Goal: Information Seeking & Learning: Learn about a topic

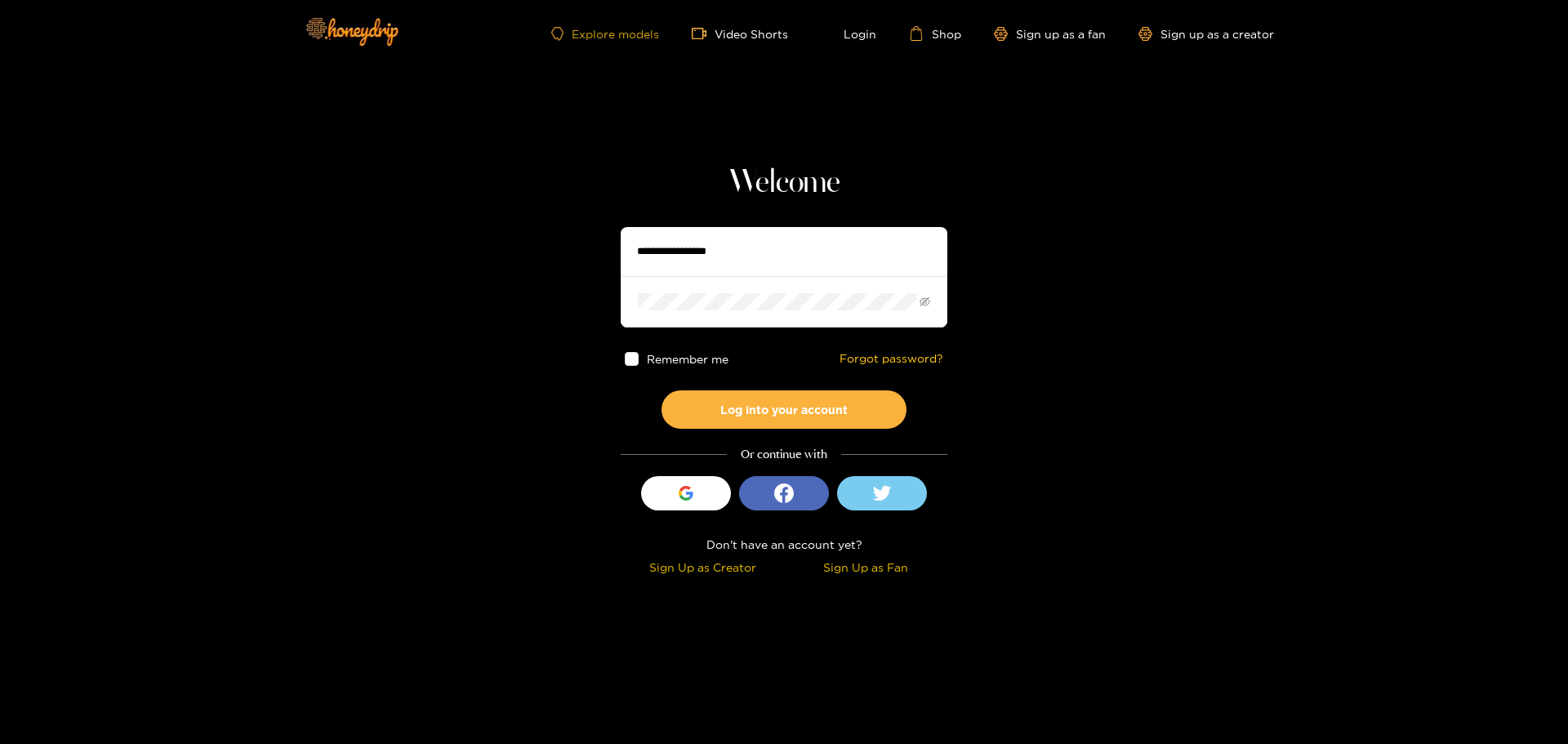
click at [617, 38] on link "Explore models" at bounding box center [605, 34] width 108 height 14
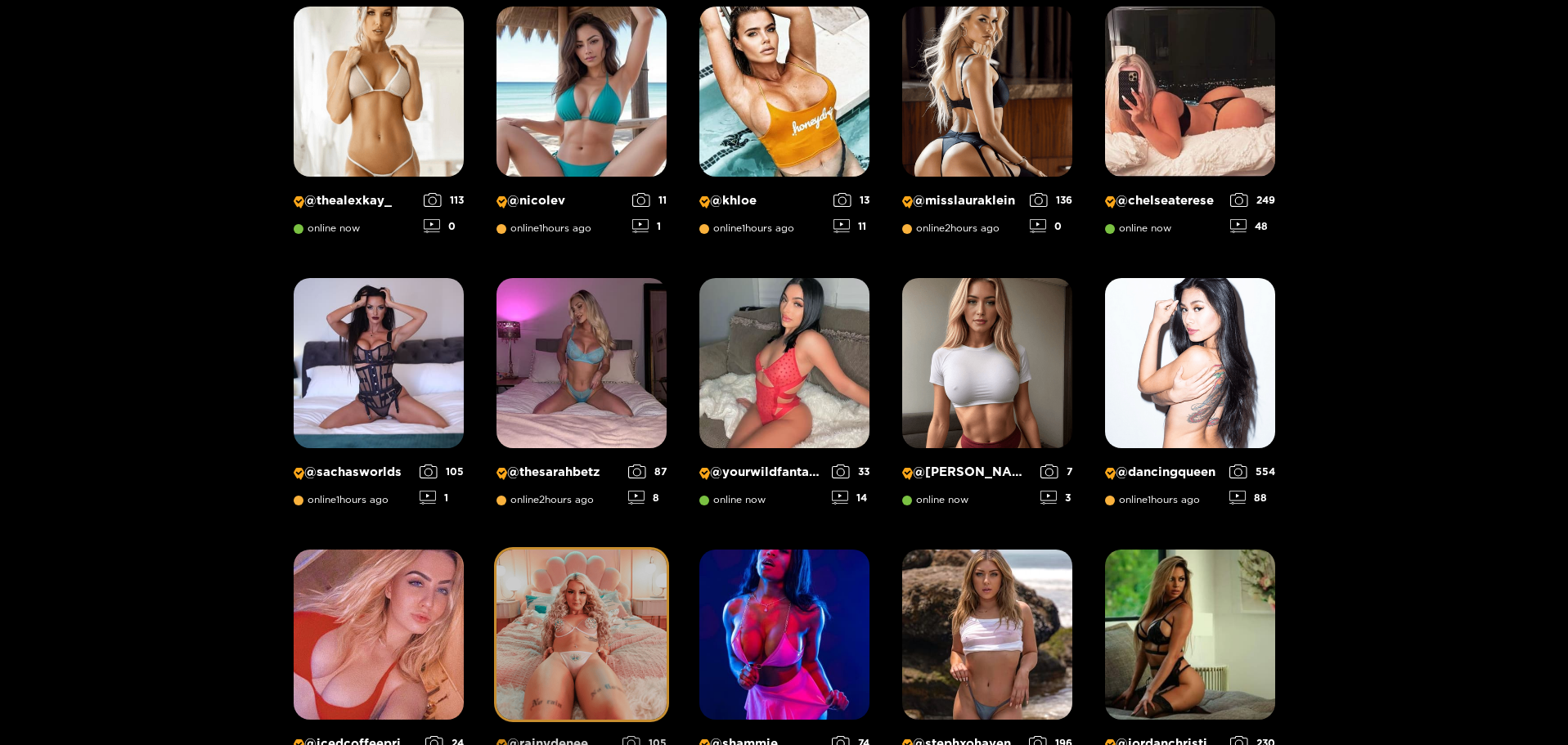
scroll to position [346, 0]
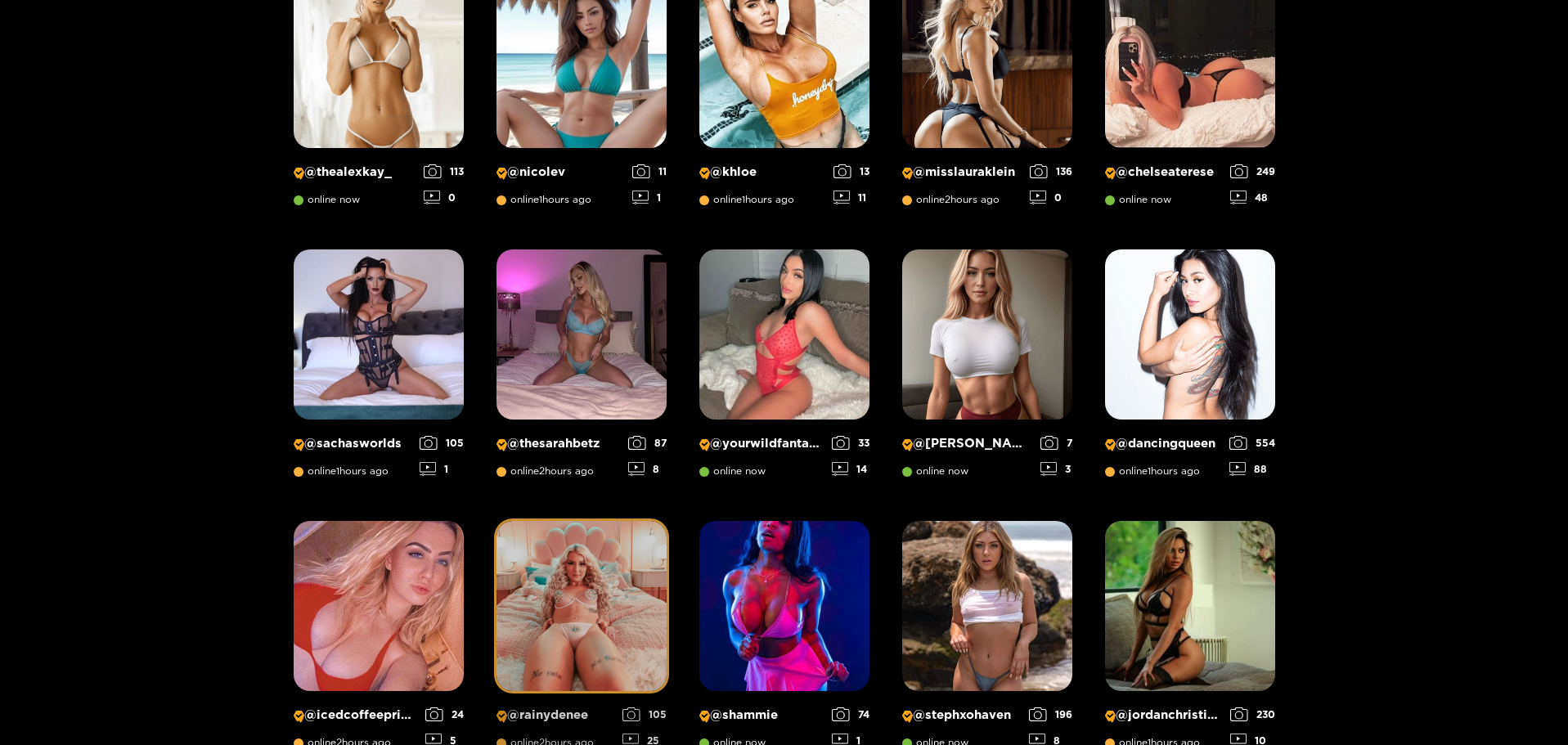
click at [571, 586] on img at bounding box center [582, 606] width 170 height 170
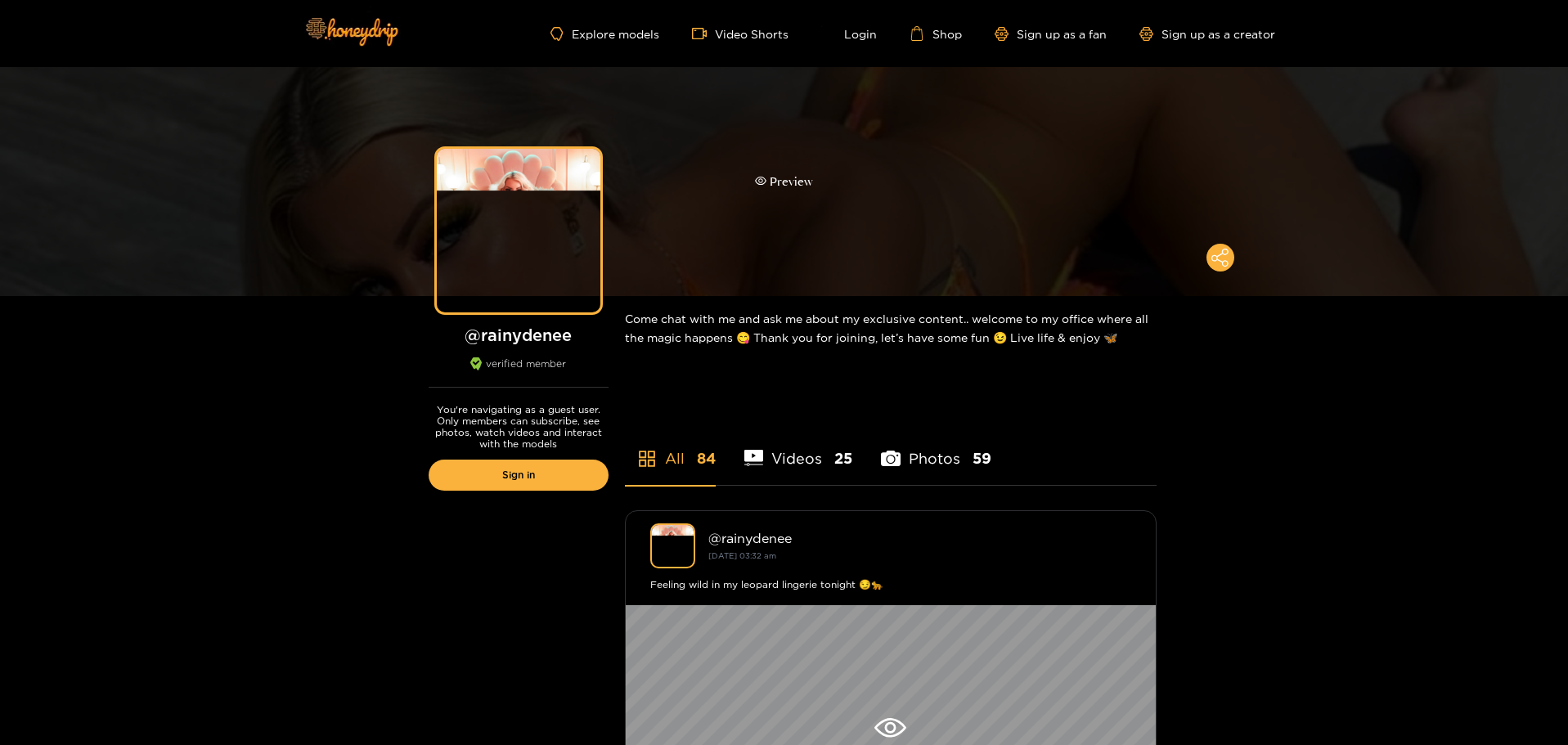
click at [872, 197] on div "Preview" at bounding box center [784, 182] width 1568 height 229
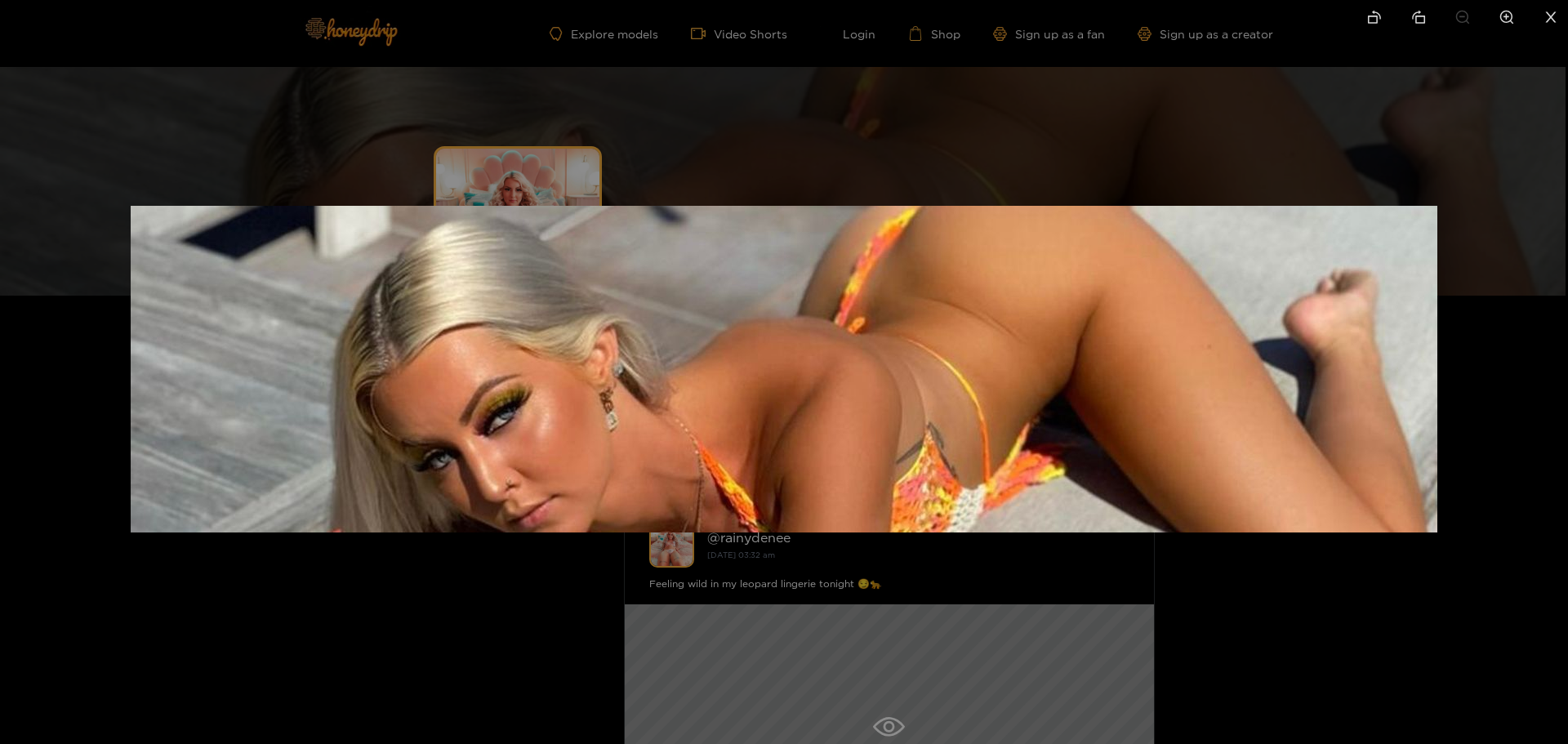
click at [1492, 473] on div at bounding box center [784, 372] width 1568 height 744
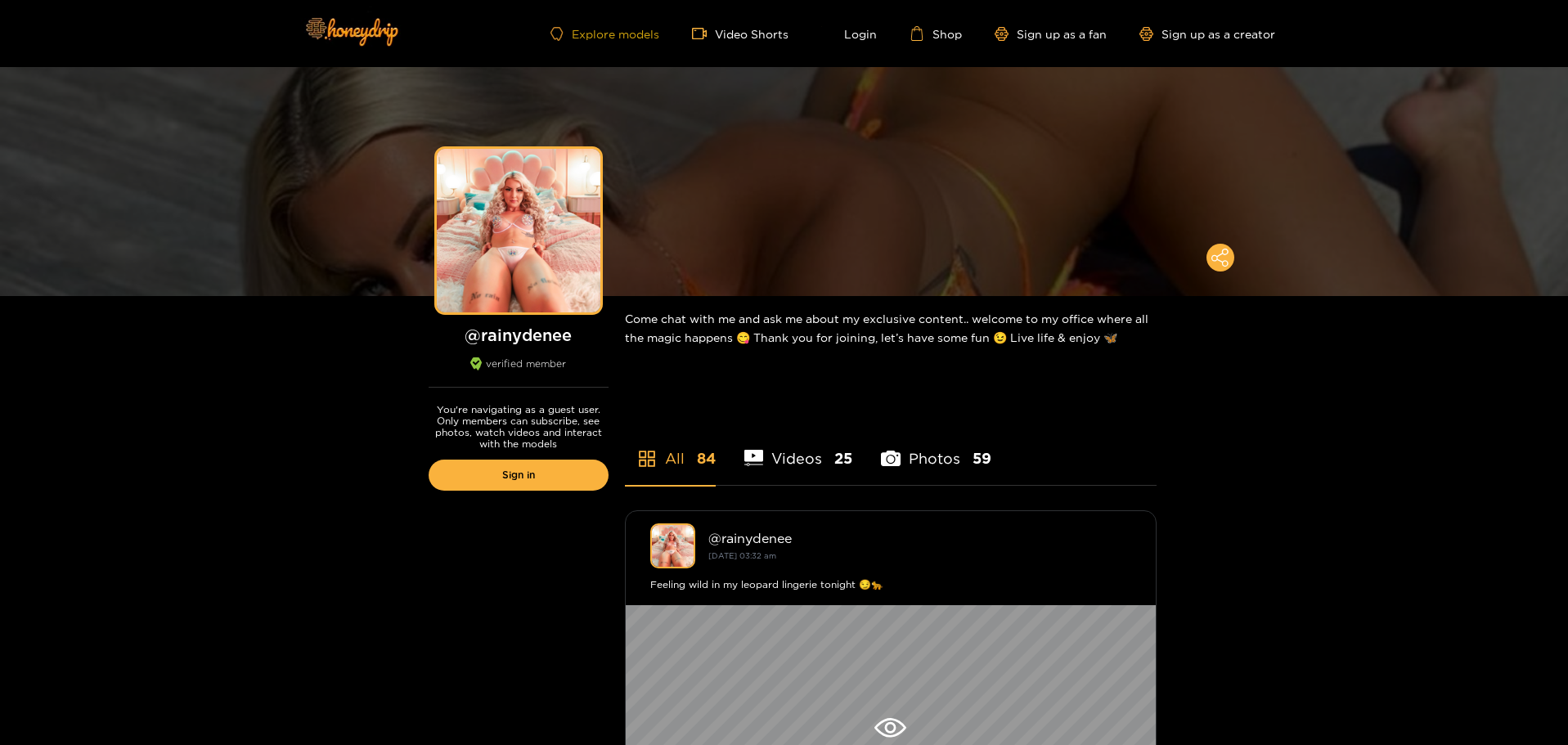
click at [610, 35] on link "Explore models" at bounding box center [604, 34] width 108 height 14
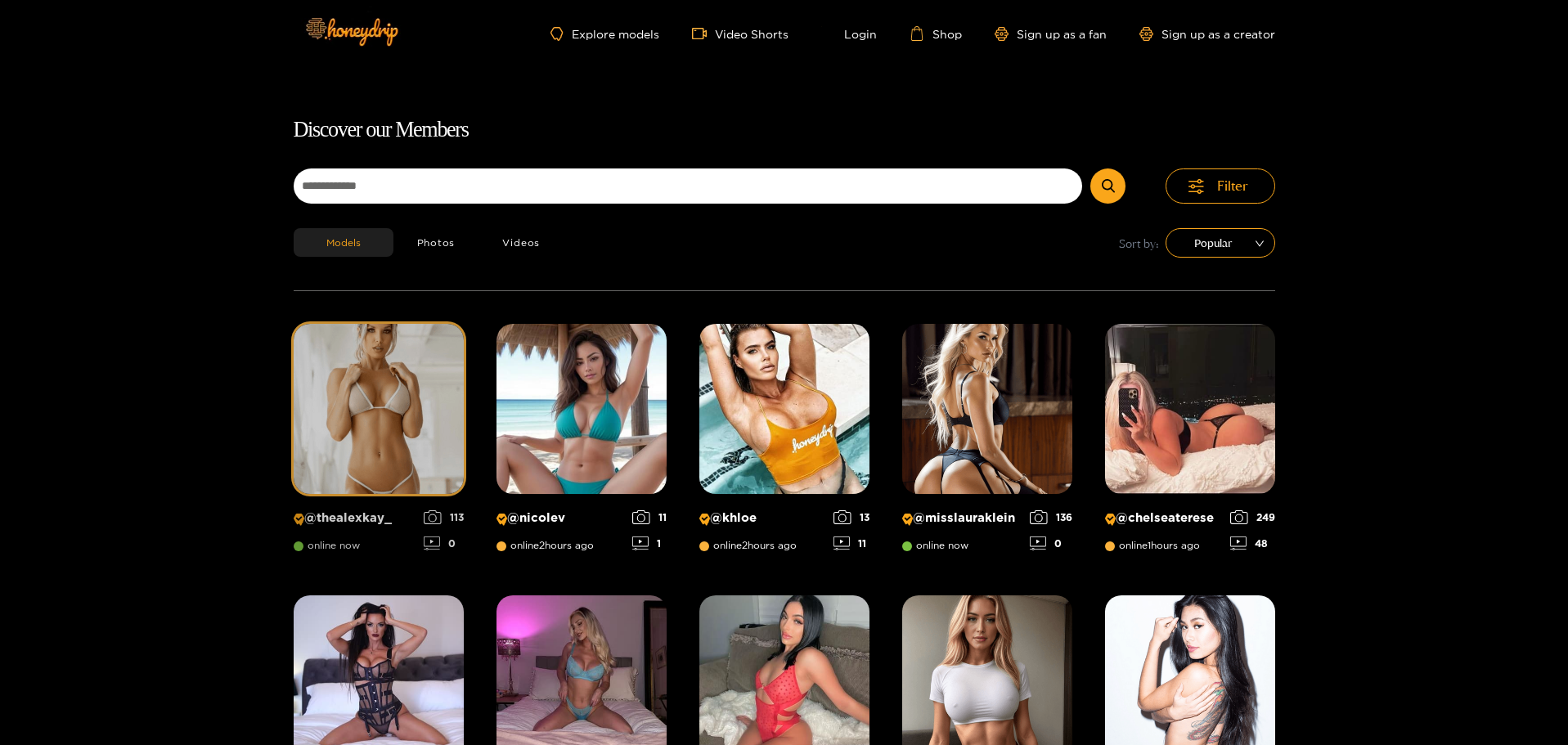
click at [373, 438] on img at bounding box center [379, 409] width 170 height 170
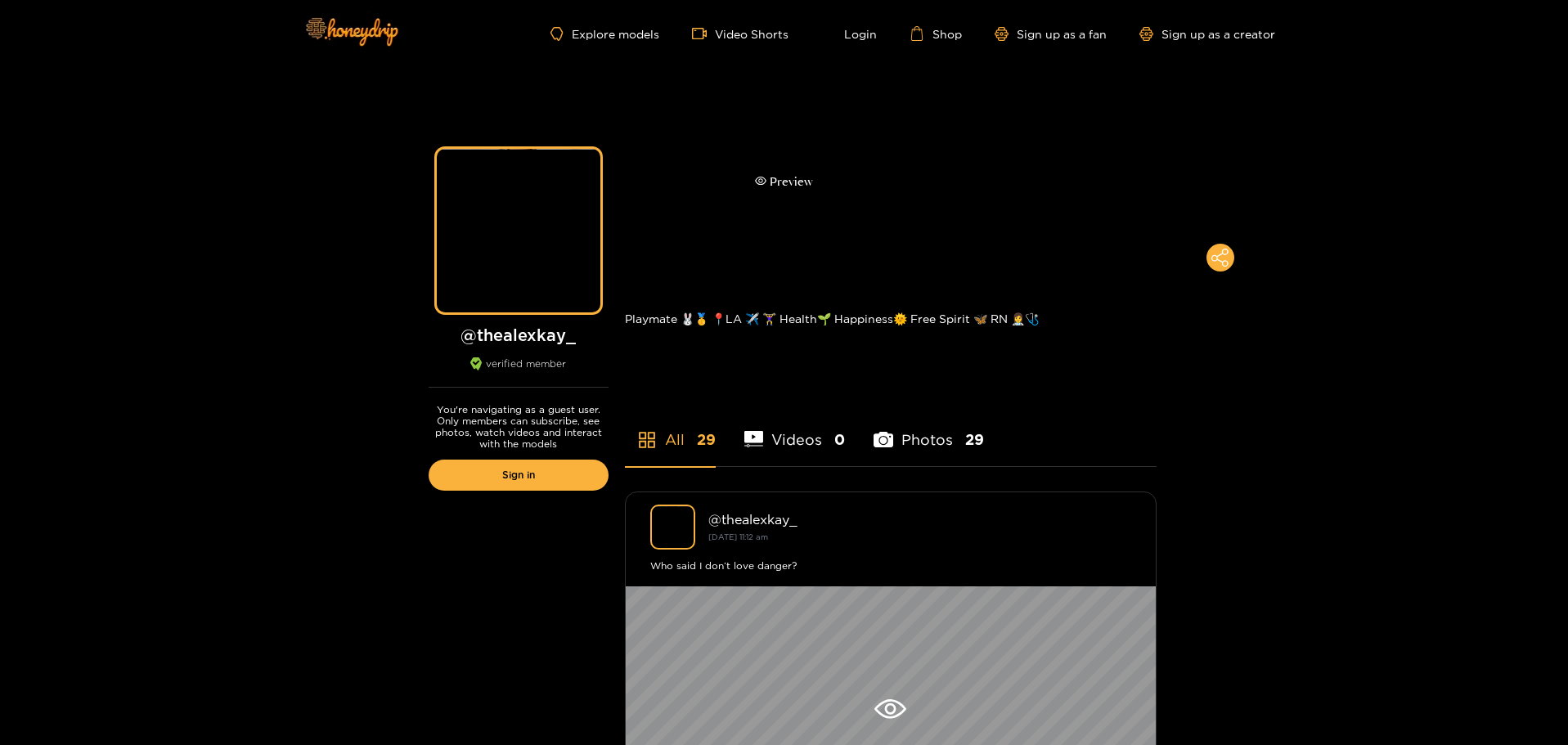
click at [951, 184] on div "Preview" at bounding box center [784, 182] width 1568 height 229
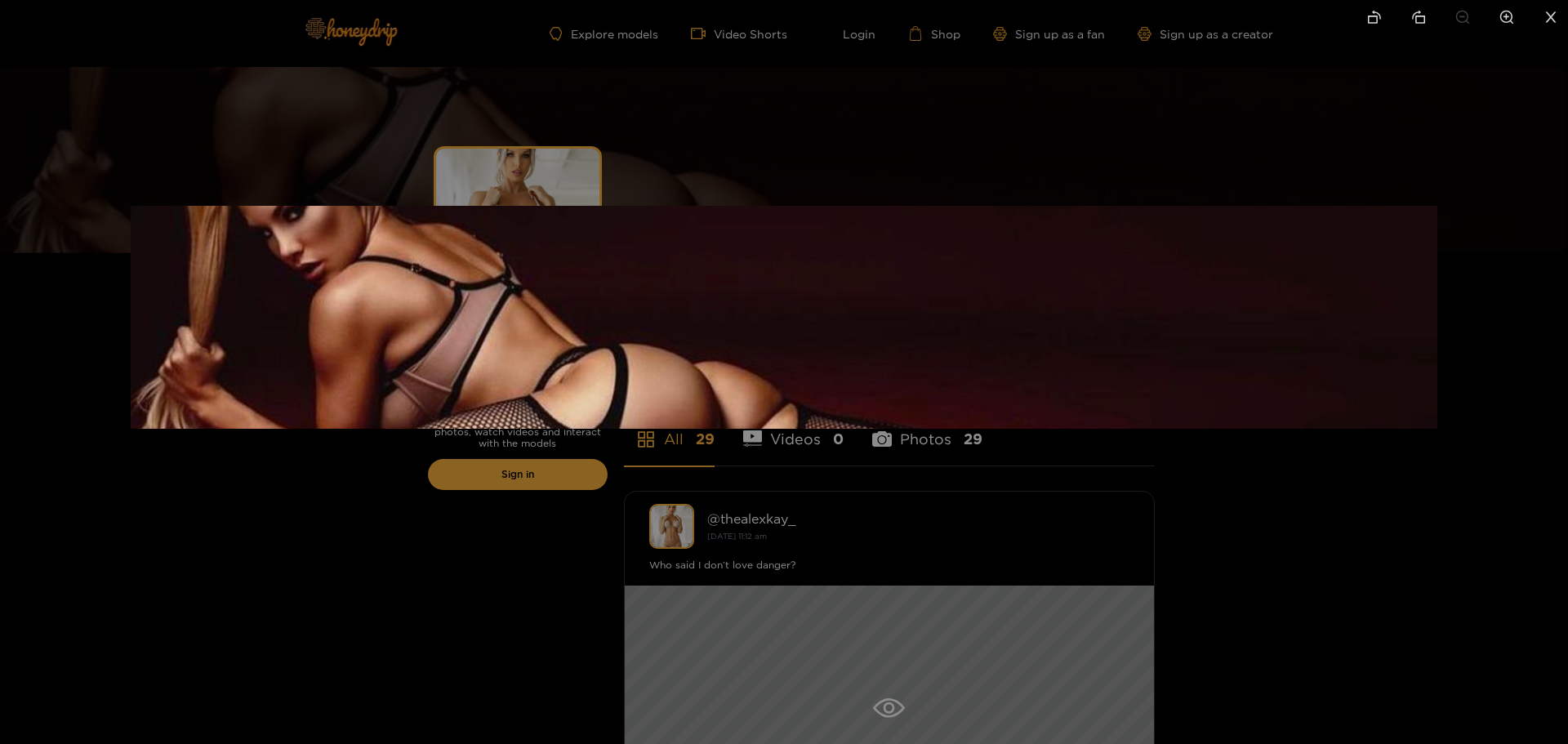
click at [1259, 604] on div at bounding box center [784, 372] width 1568 height 744
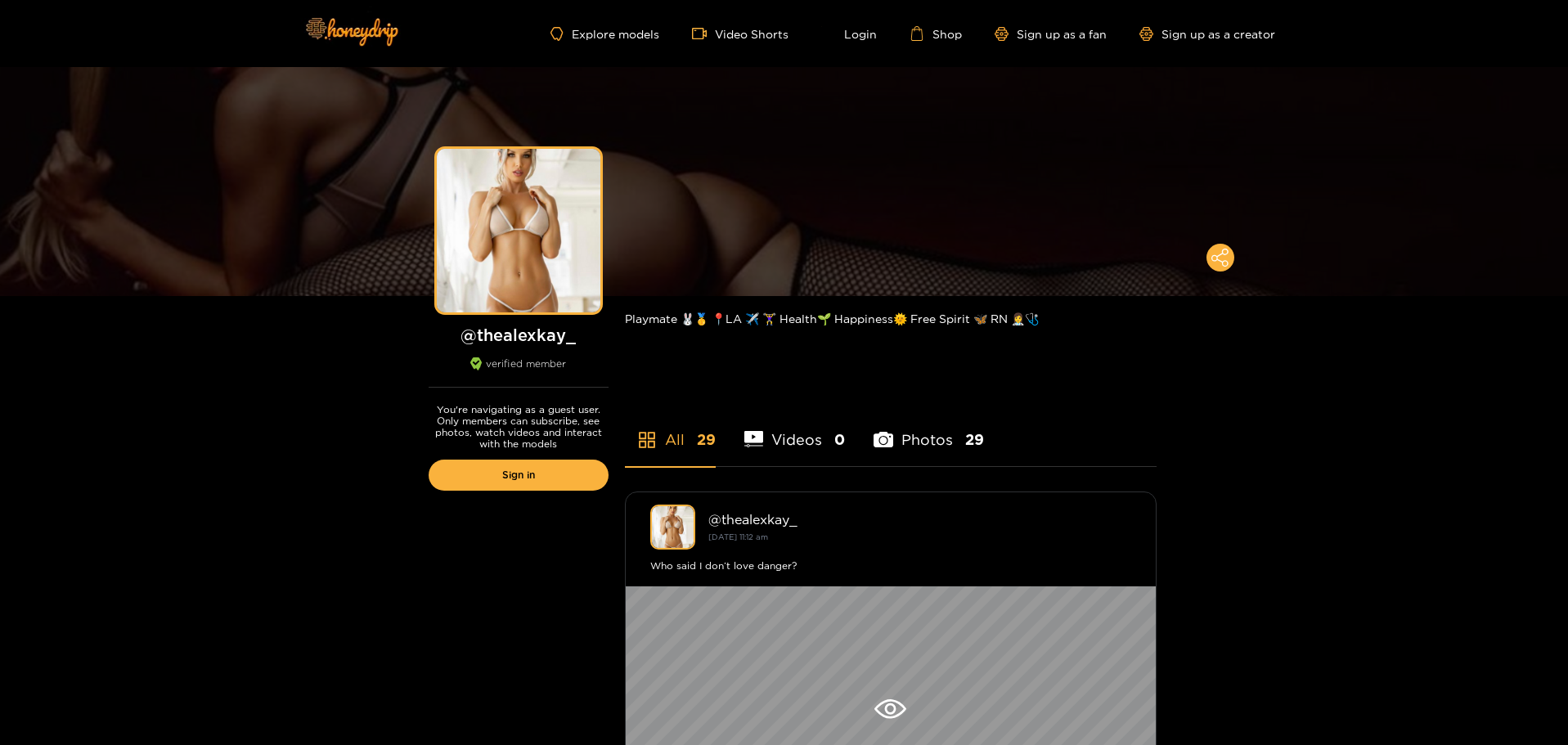
click at [608, 18] on div "Explore models Video Shorts Login Shop Sign up as a fan Sign up as a creator" at bounding box center [784, 34] width 981 height 67
click at [618, 35] on link "Explore models" at bounding box center [604, 34] width 108 height 14
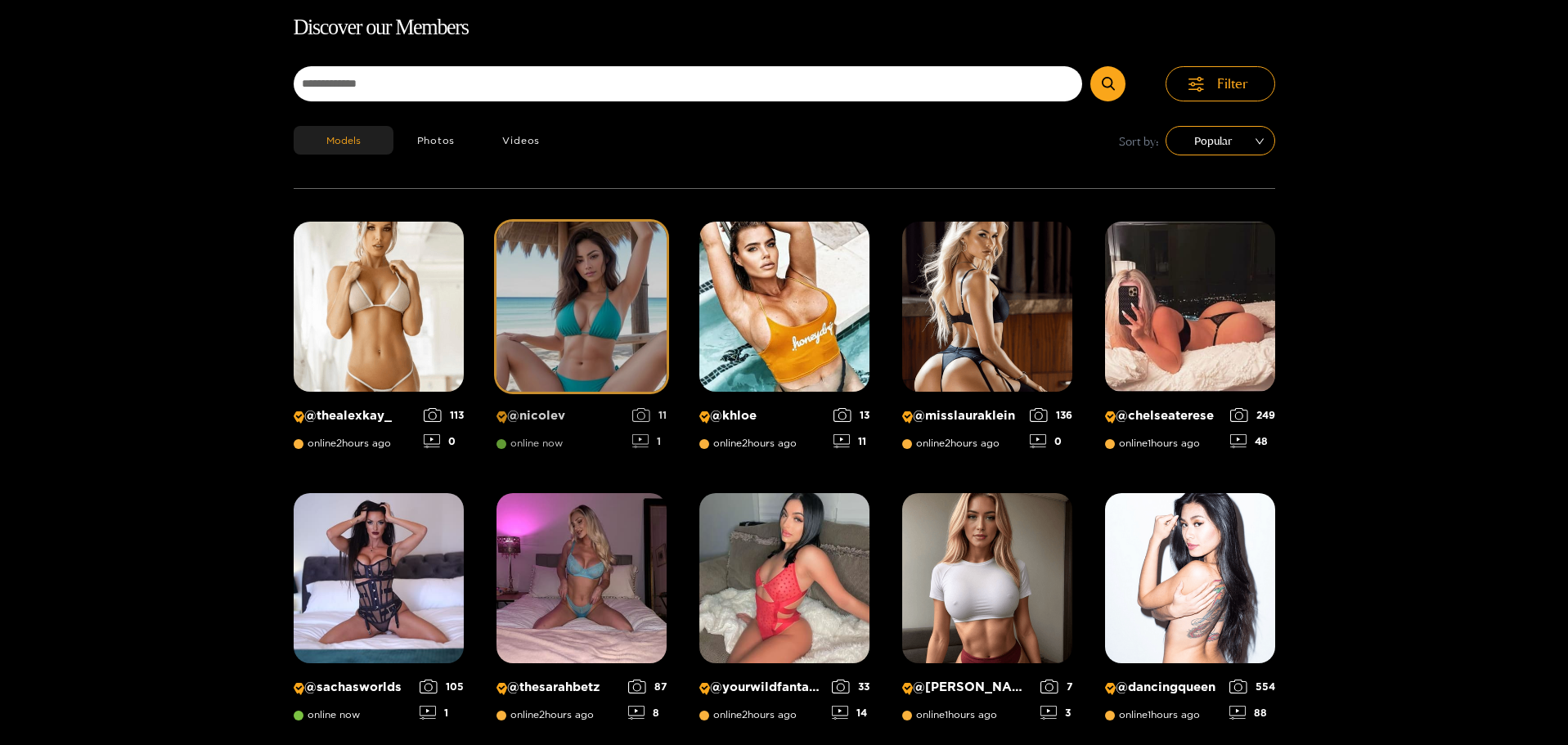
click at [604, 410] on p "@ nicolev" at bounding box center [561, 416] width 128 height 15
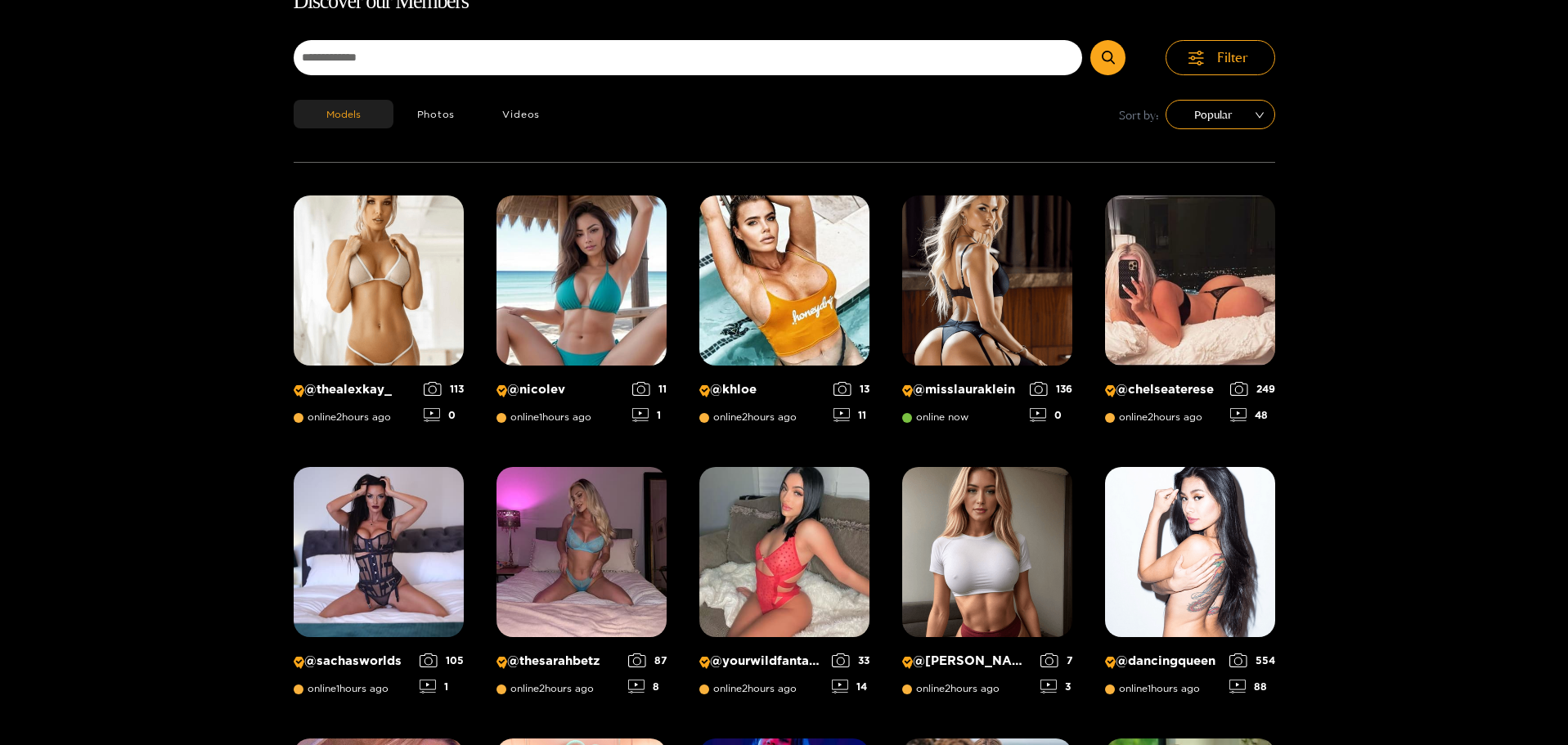
scroll to position [104, 0]
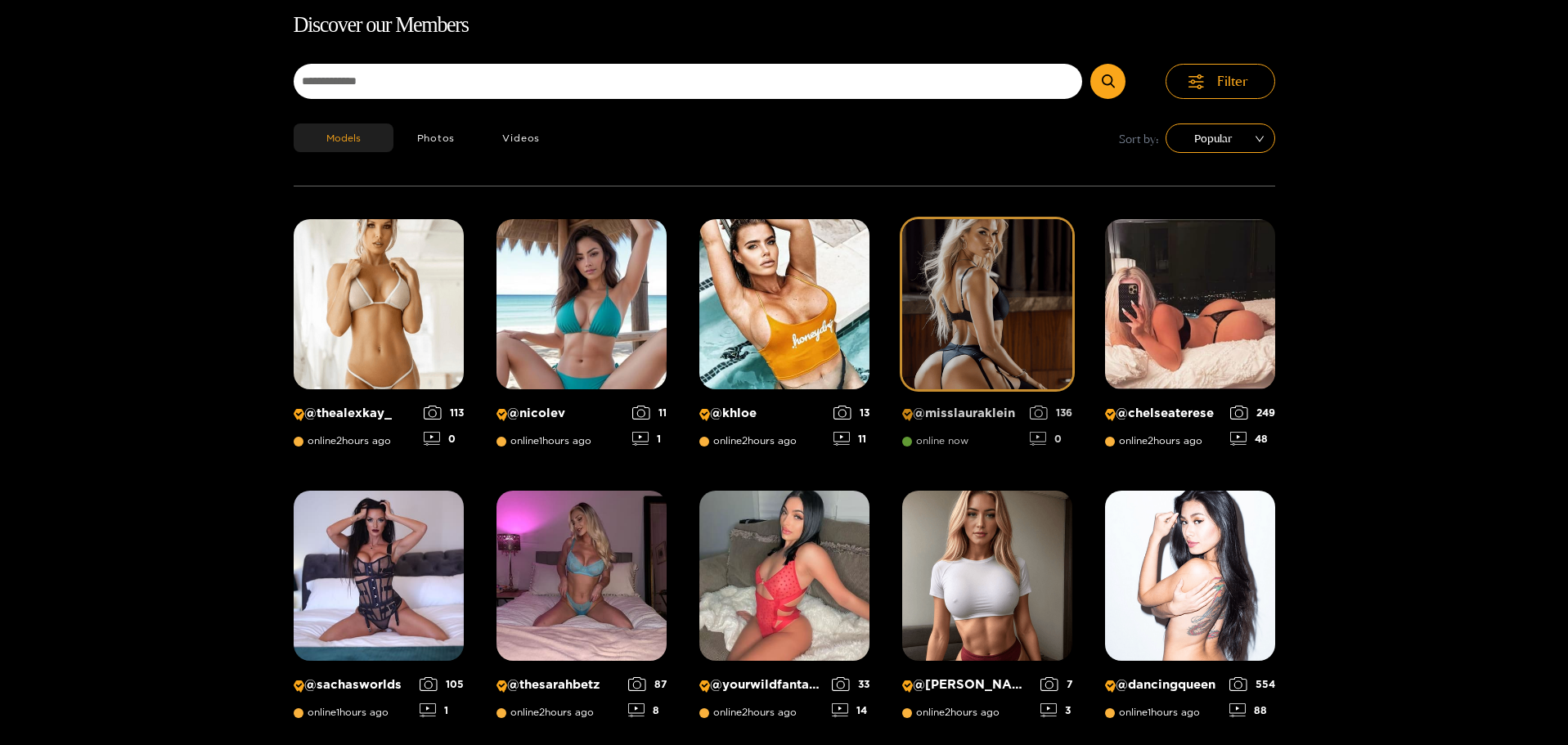
click at [970, 298] on img at bounding box center [987, 304] width 170 height 170
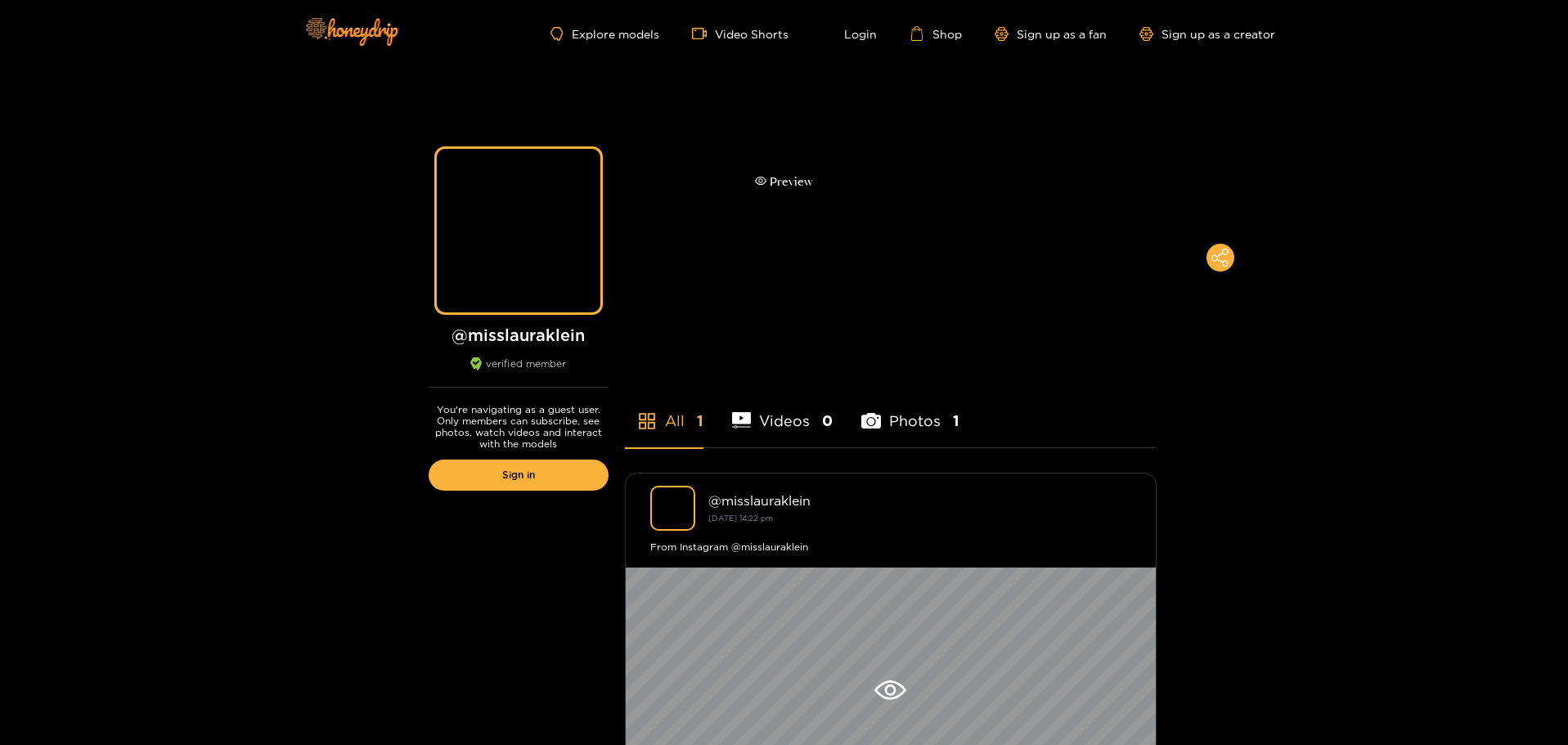
click at [835, 143] on div "Preview" at bounding box center [784, 182] width 1568 height 229
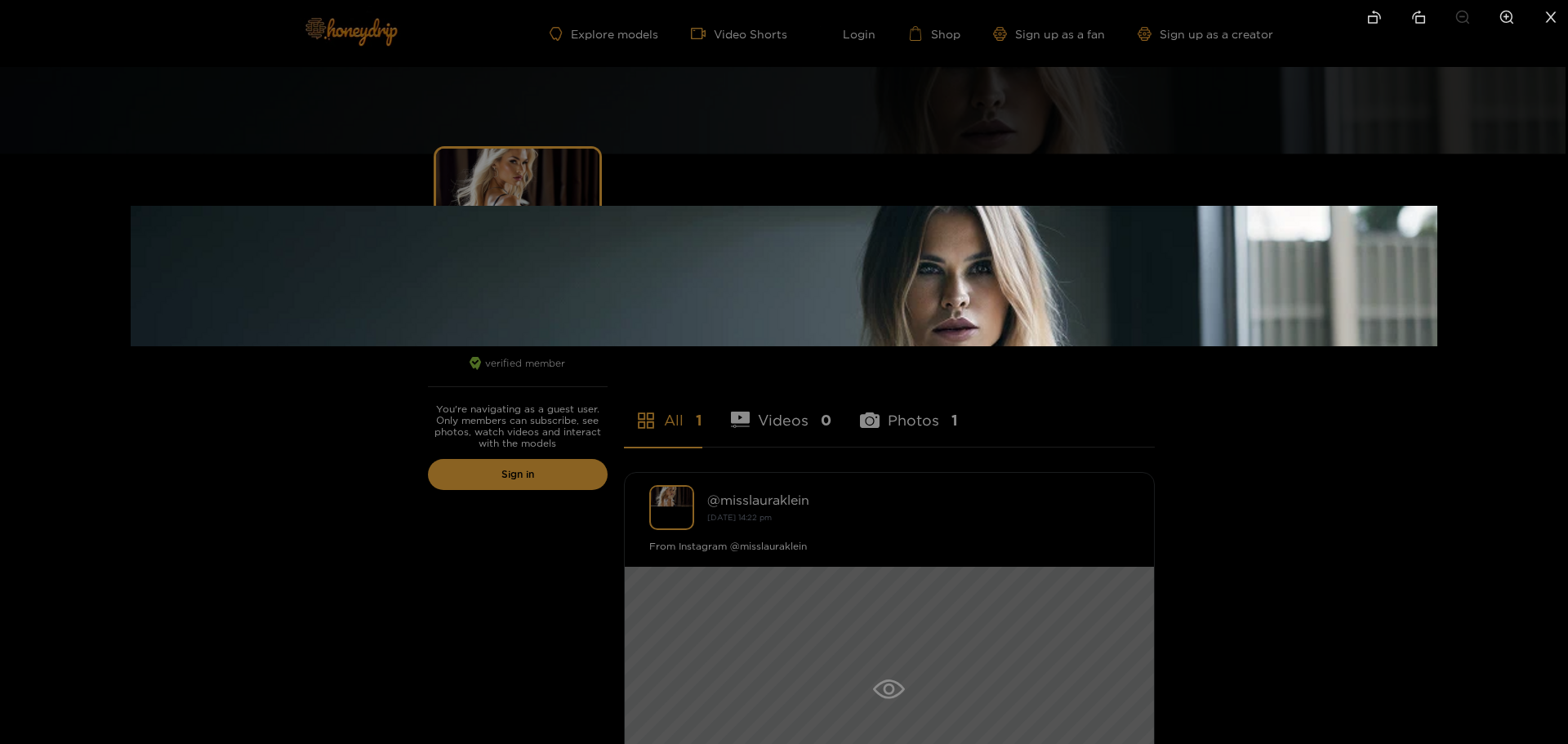
click at [612, 66] on div at bounding box center [784, 372] width 1568 height 744
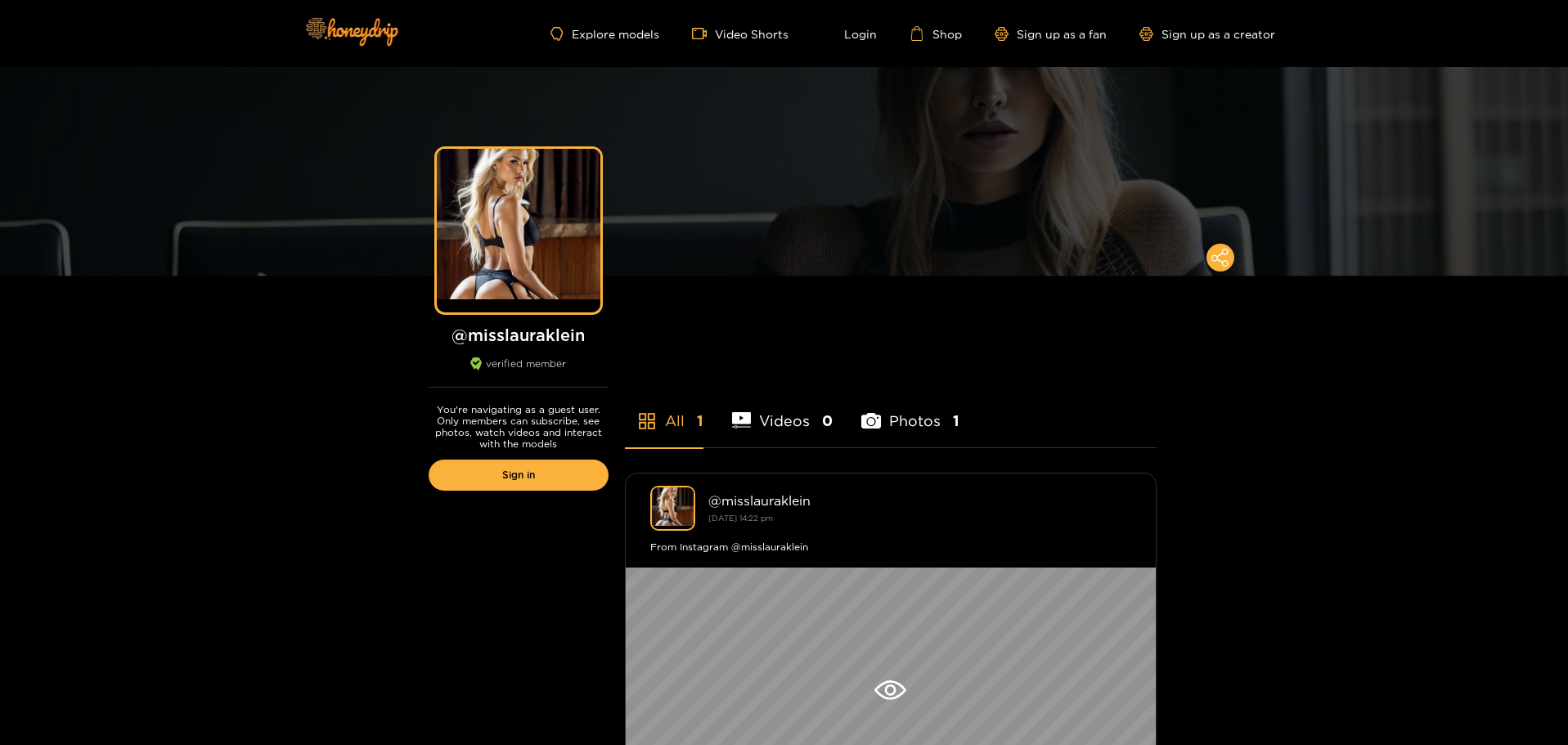
click at [603, 25] on div "Explore models Video Shorts Login Shop Sign up as a fan Sign up as a creator" at bounding box center [784, 34] width 981 height 67
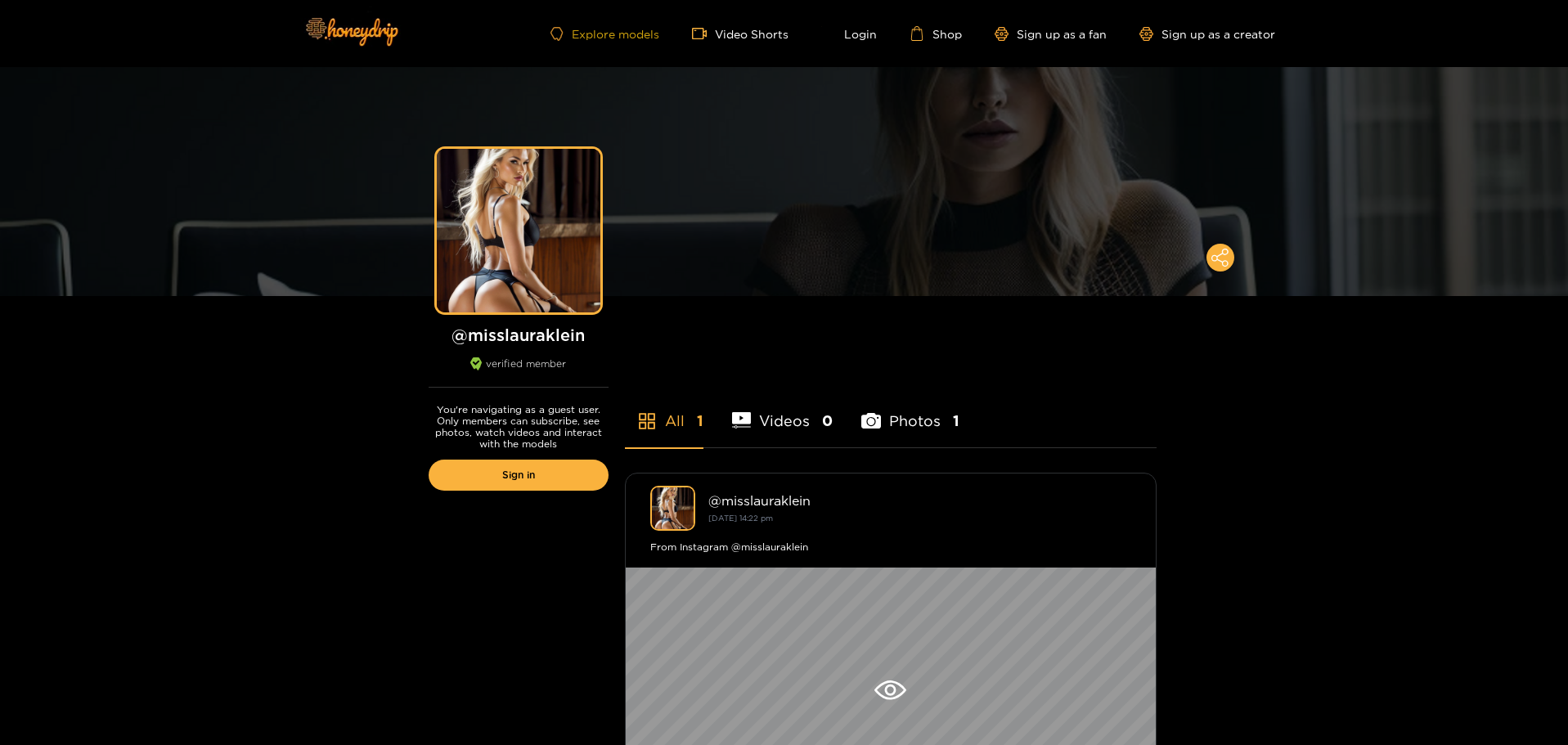
click at [603, 31] on link "Explore models" at bounding box center [604, 34] width 108 height 14
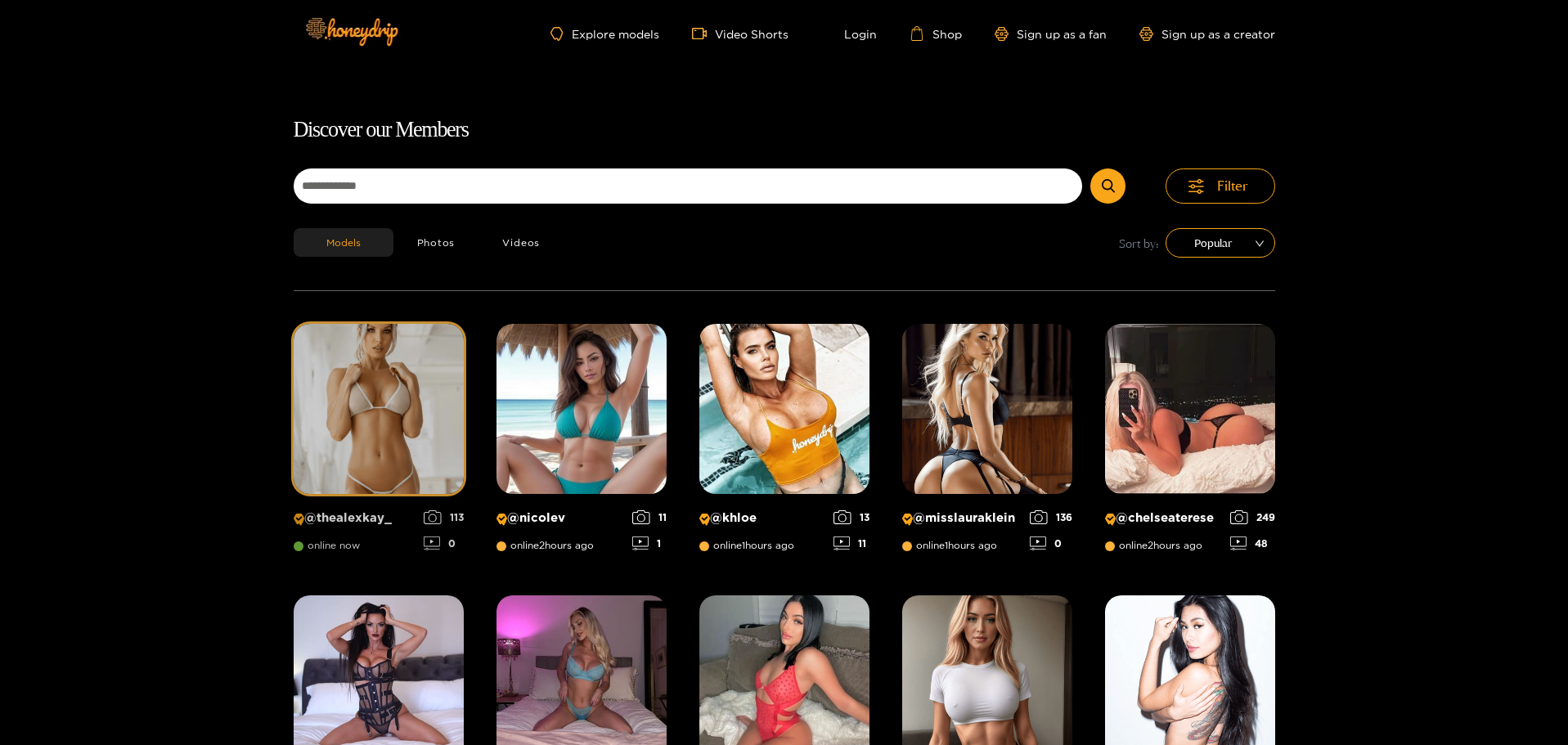
scroll to position [104, 0]
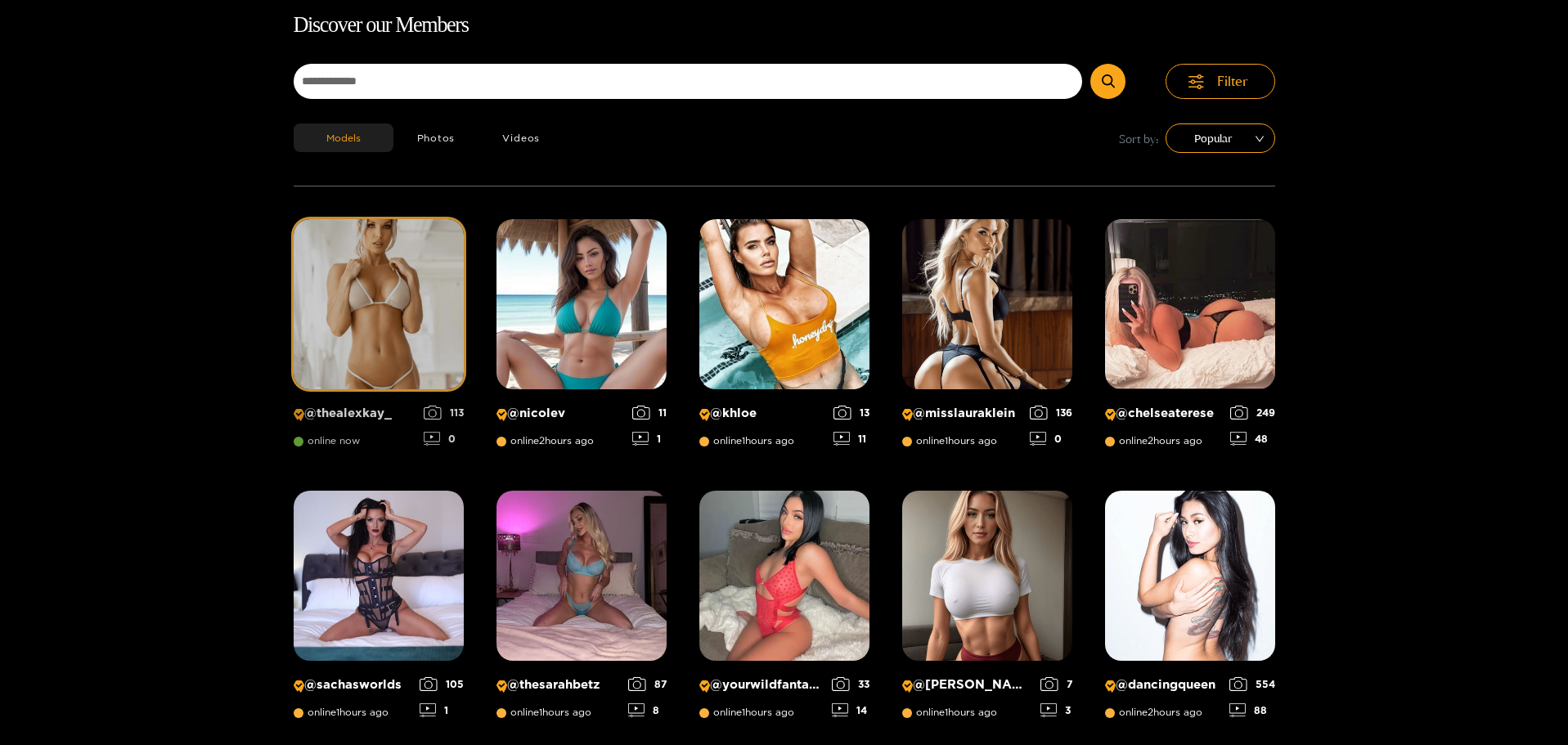
click at [412, 306] on img at bounding box center [379, 304] width 170 height 170
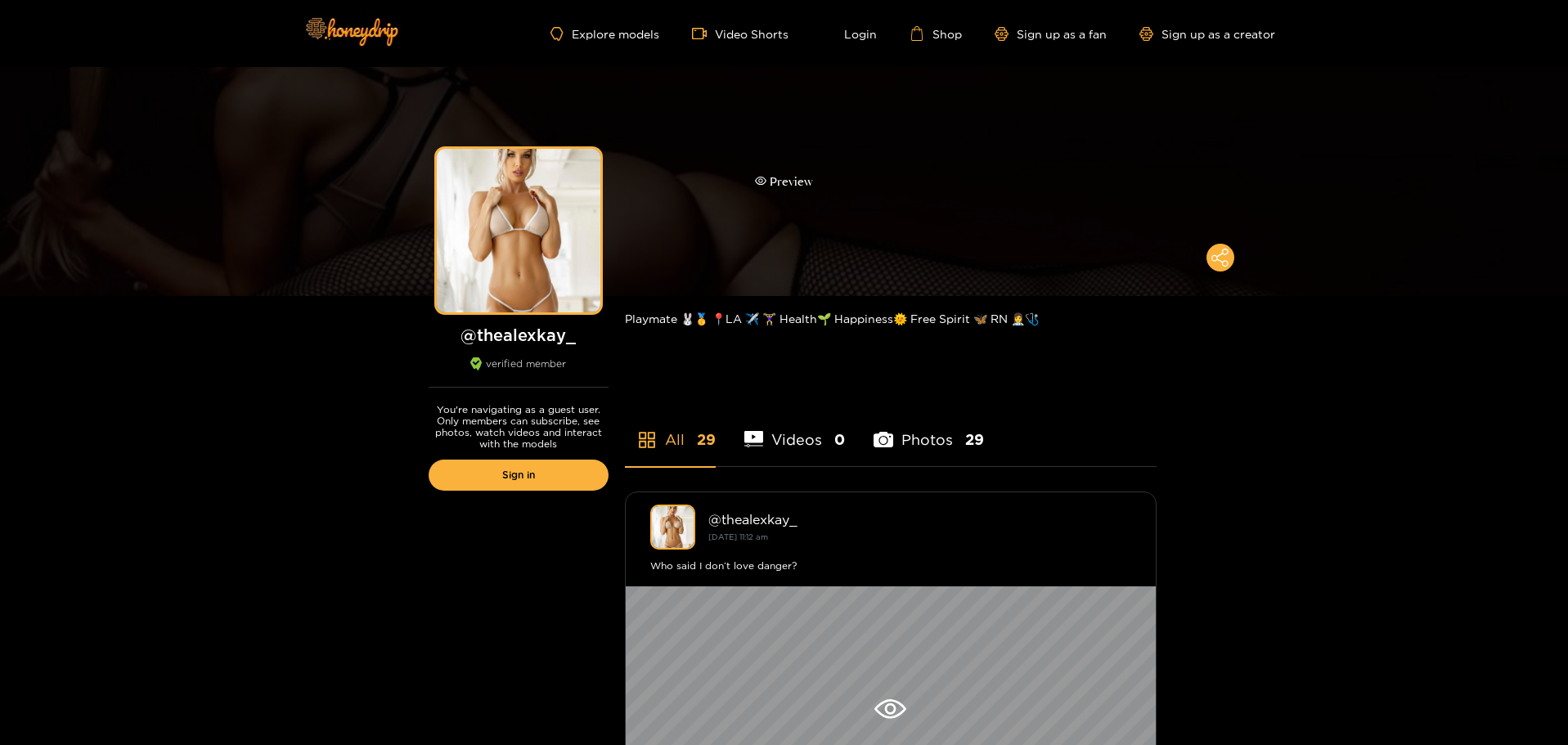
click at [904, 168] on div "Preview" at bounding box center [784, 182] width 1568 height 229
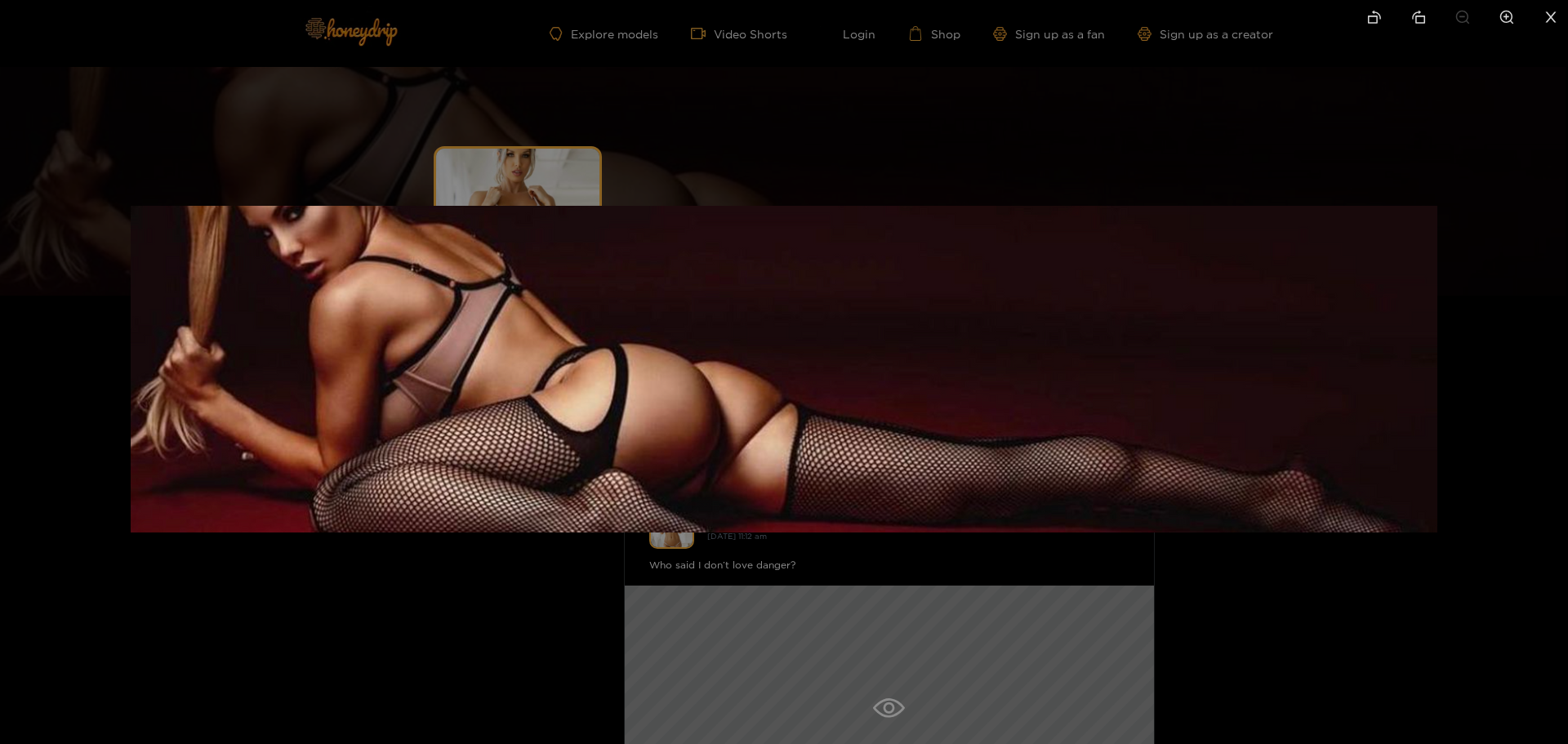
click at [702, 108] on div at bounding box center [784, 372] width 1568 height 744
